Goal: Transaction & Acquisition: Purchase product/service

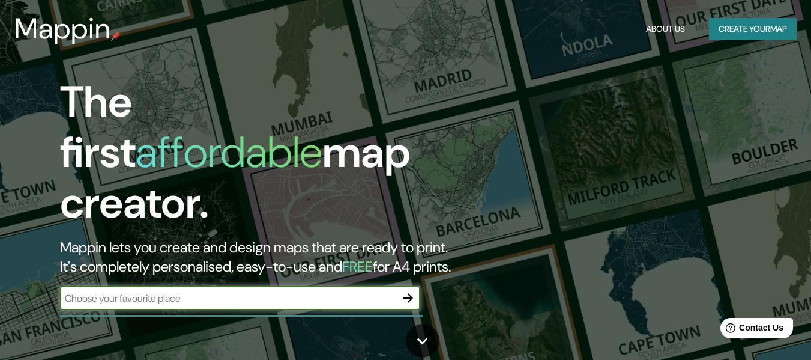
click at [280, 291] on input "text" at bounding box center [228, 298] width 336 height 14
type input "colima"
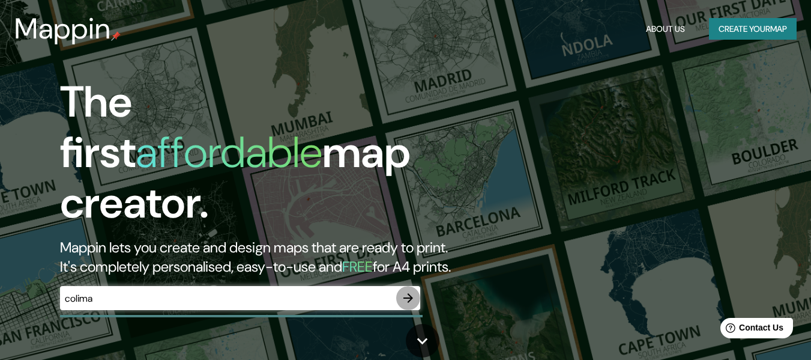
click at [409, 291] on icon "button" at bounding box center [408, 298] width 14 height 14
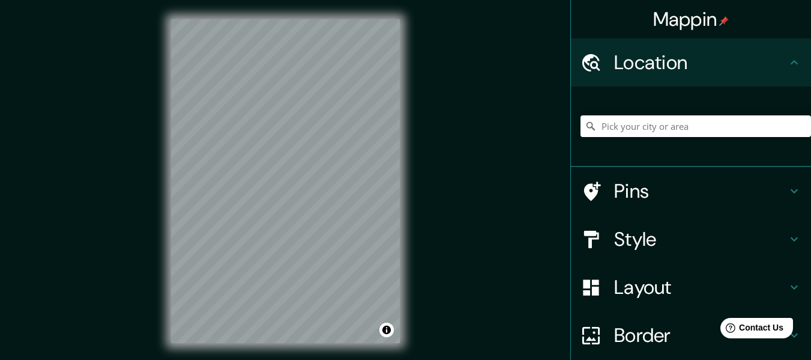
click at [479, 154] on div "Mappin Location Pins Style Layout Border Choose a border. Hint : you can make l…" at bounding box center [405, 190] width 811 height 381
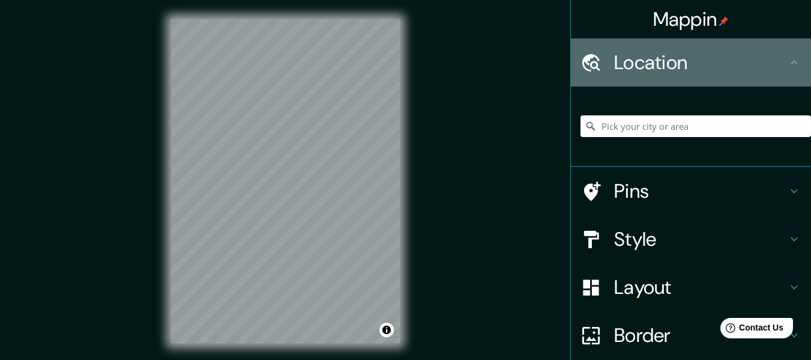
click at [689, 52] on h4 "Location" at bounding box center [700, 62] width 173 height 24
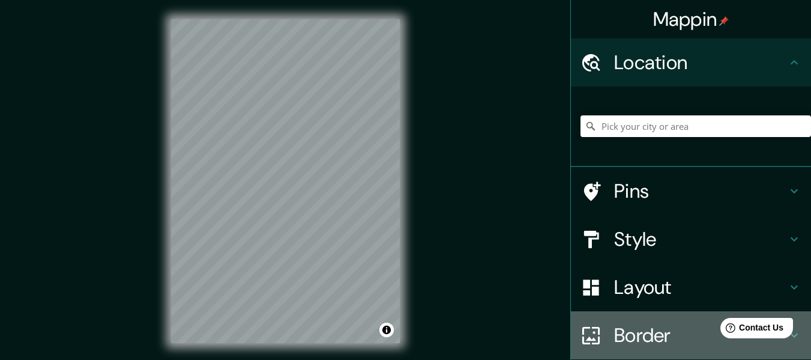
click at [648, 338] on h4 "Border" at bounding box center [700, 335] width 173 height 24
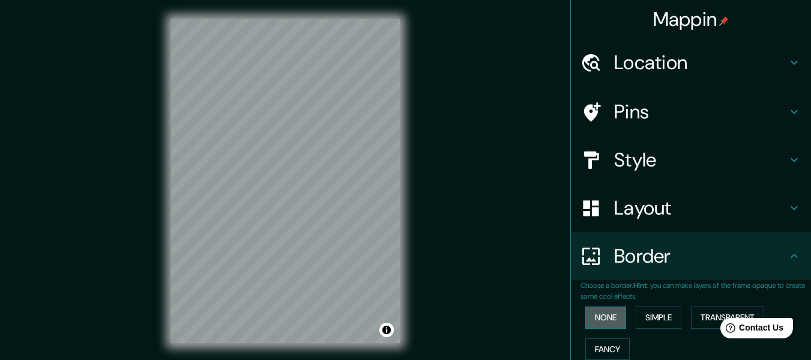
click at [605, 316] on button "None" at bounding box center [605, 317] width 41 height 22
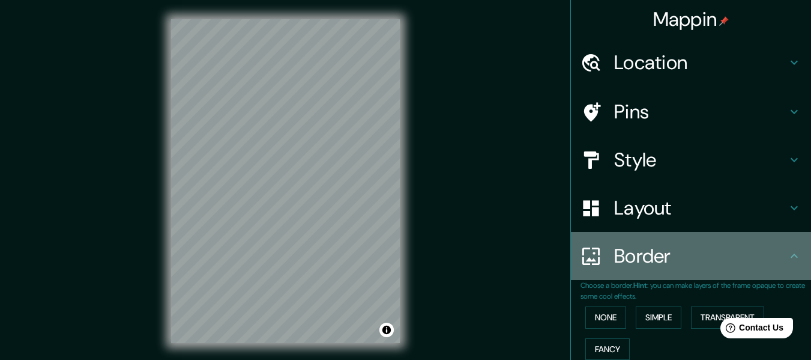
click at [694, 274] on div "Border" at bounding box center [691, 256] width 240 height 48
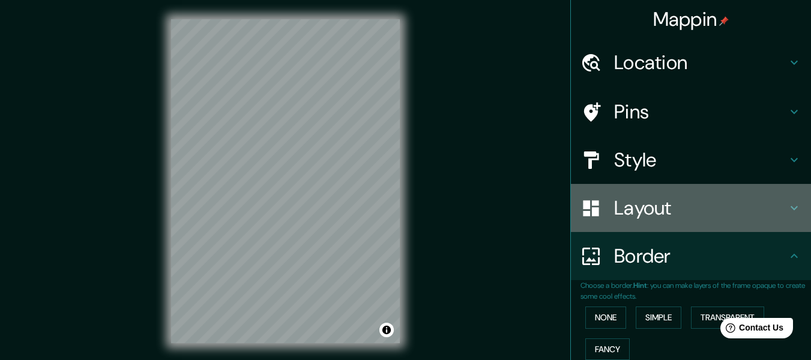
click at [688, 215] on h4 "Layout" at bounding box center [700, 208] width 173 height 24
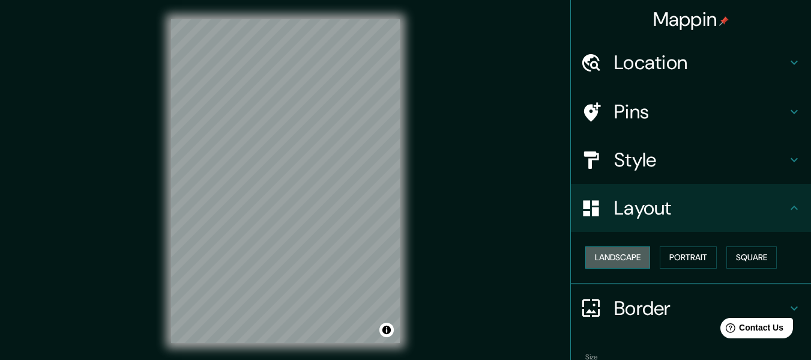
click at [609, 253] on button "Landscape" at bounding box center [617, 257] width 65 height 22
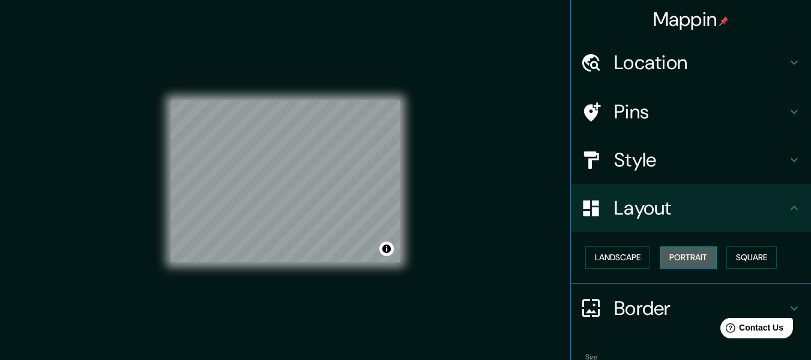
click at [674, 259] on button "Portrait" at bounding box center [688, 257] width 57 height 22
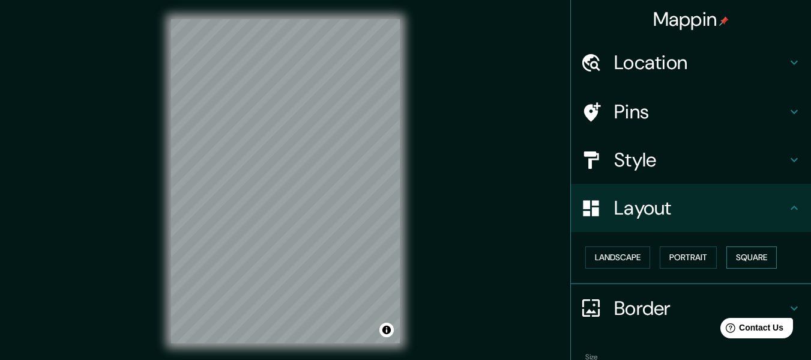
click at [732, 255] on button "Square" at bounding box center [752, 257] width 50 height 22
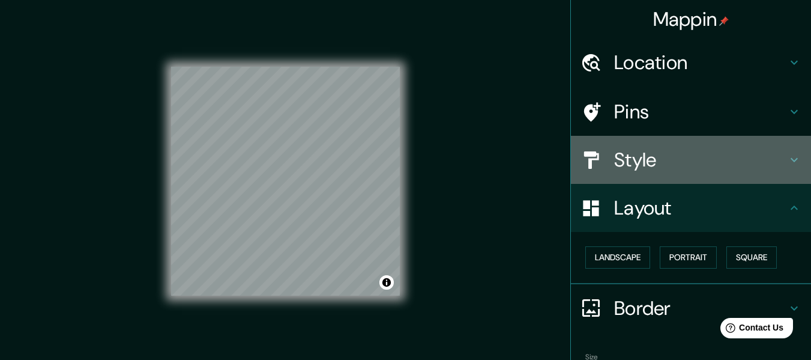
click at [734, 166] on h4 "Style" at bounding box center [700, 160] width 173 height 24
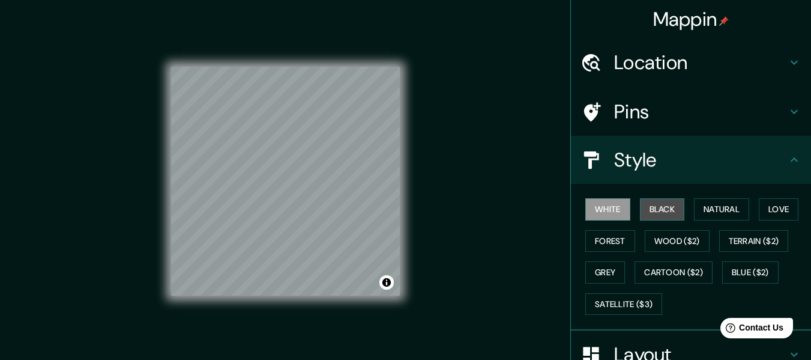
click at [663, 208] on button "Black" at bounding box center [662, 209] width 45 height 22
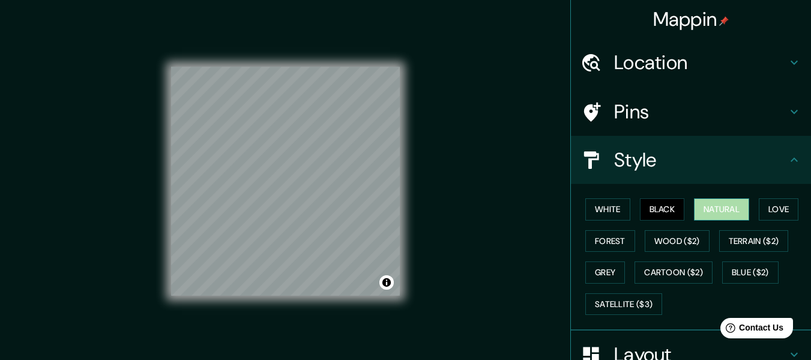
click at [706, 210] on button "Natural" at bounding box center [721, 209] width 55 height 22
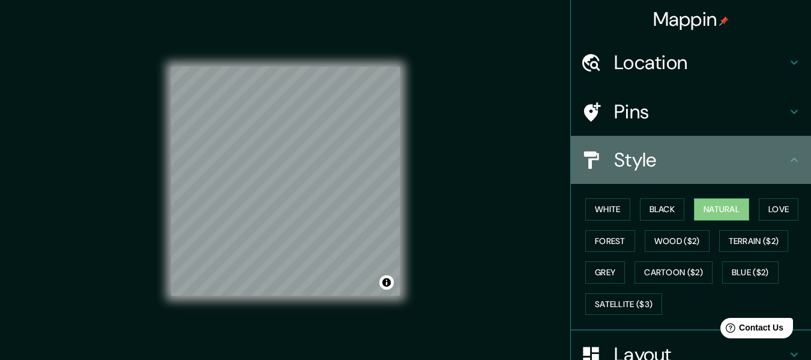
click at [758, 151] on h4 "Style" at bounding box center [700, 160] width 173 height 24
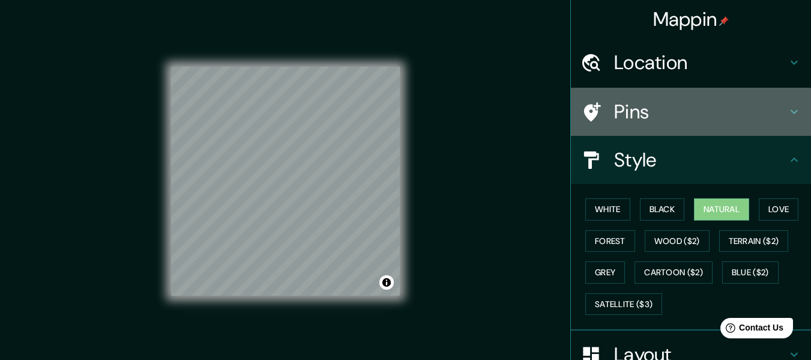
click at [758, 122] on h4 "Pins" at bounding box center [700, 112] width 173 height 24
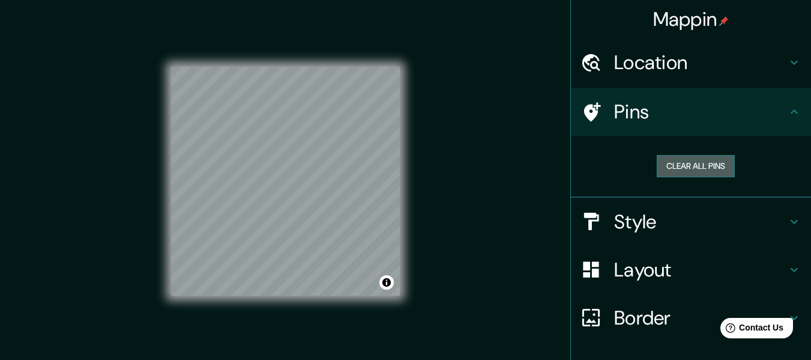
click at [691, 175] on button "Clear all pins" at bounding box center [696, 166] width 78 height 22
click at [685, 159] on button "Clear all pins" at bounding box center [696, 166] width 78 height 22
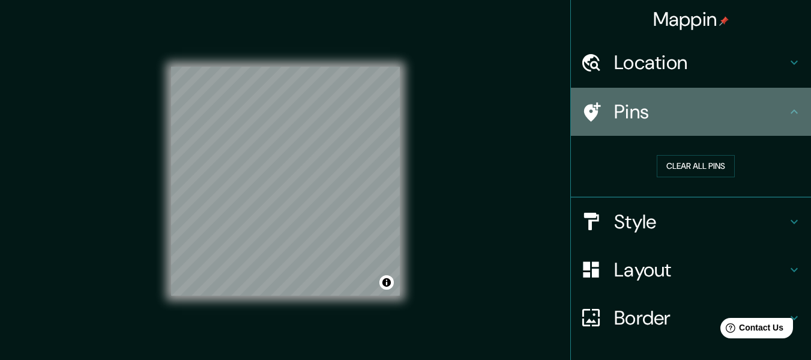
click at [725, 112] on h4 "Pins" at bounding box center [700, 112] width 173 height 24
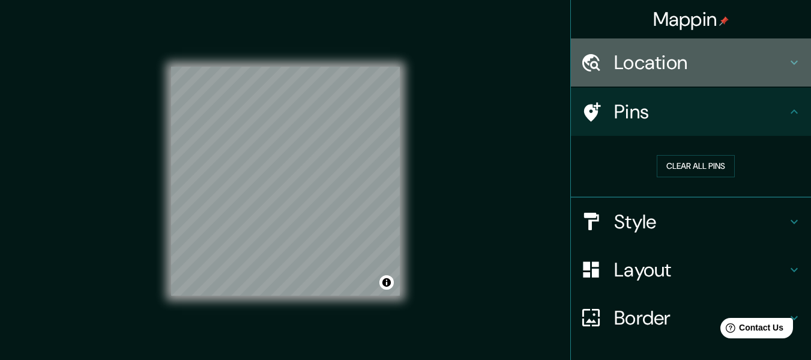
click at [760, 72] on h4 "Location" at bounding box center [700, 62] width 173 height 24
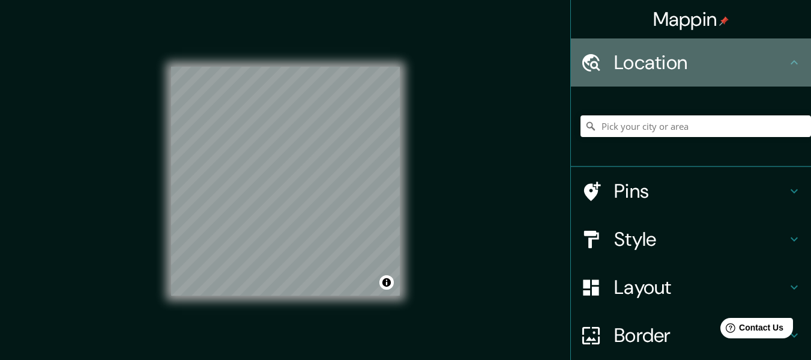
click at [760, 72] on h4 "Location" at bounding box center [700, 62] width 173 height 24
click at [788, 65] on icon at bounding box center [794, 62] width 14 height 14
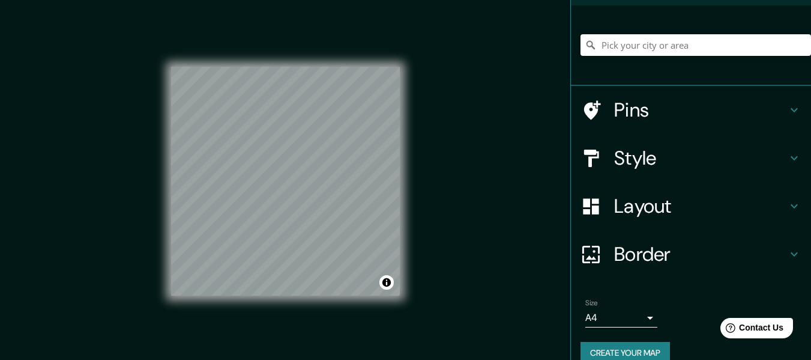
scroll to position [100, 0]
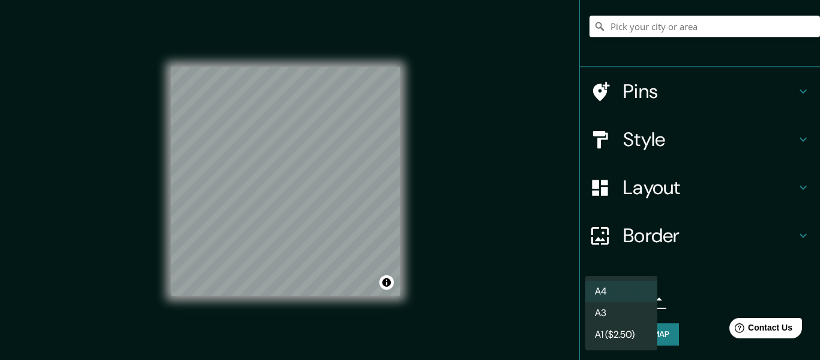
click at [633, 301] on body "Mappin Location Pins Style Layout Border Choose a border. Hint : you can make l…" at bounding box center [410, 180] width 820 height 360
click at [631, 317] on li "A3" at bounding box center [621, 313] width 72 height 22
click at [618, 294] on body "Mappin Location Pins Style Layout Border Choose a border. Hint : you can make l…" at bounding box center [410, 180] width 820 height 360
click at [621, 291] on li "A4" at bounding box center [621, 291] width 72 height 22
type input "single"
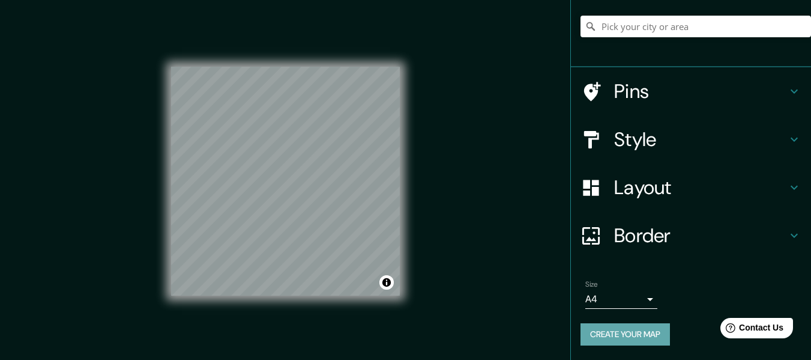
click at [626, 336] on button "Create your map" at bounding box center [625, 334] width 89 height 22
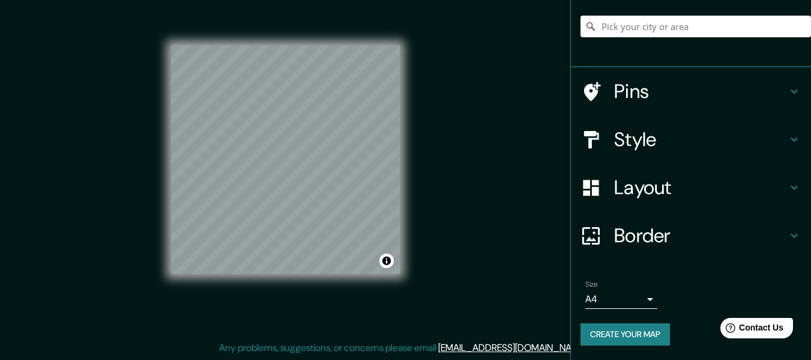
click at [630, 332] on button "Create your map" at bounding box center [625, 334] width 89 height 22
